Goal: Find specific page/section: Find specific page/section

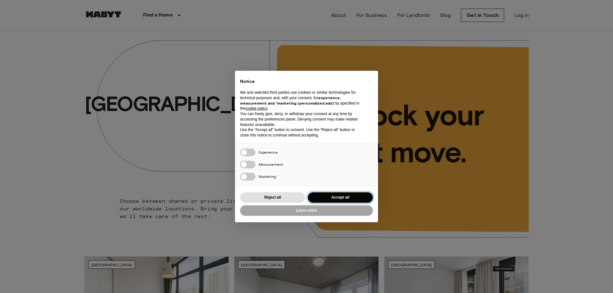
click at [339, 200] on button "Accept all" at bounding box center [340, 197] width 65 height 11
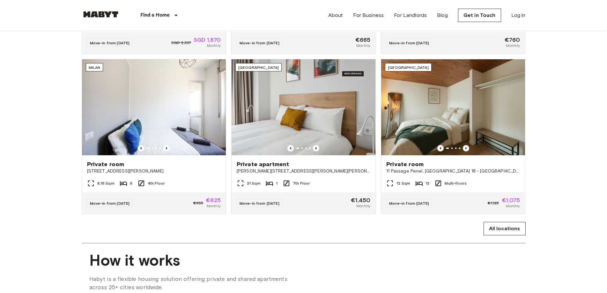
scroll to position [415, 0]
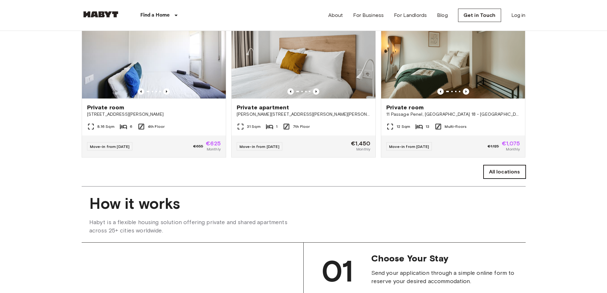
click at [512, 179] on link "All locations" at bounding box center [505, 171] width 42 height 13
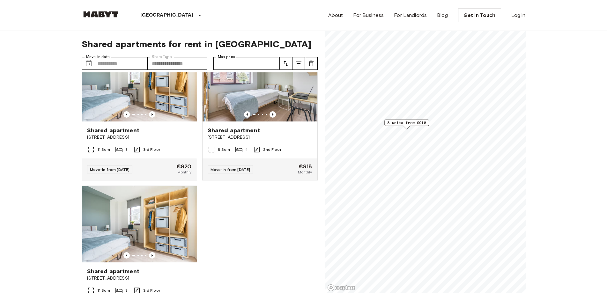
scroll to position [64, 0]
